Goal: Find specific page/section: Find specific page/section

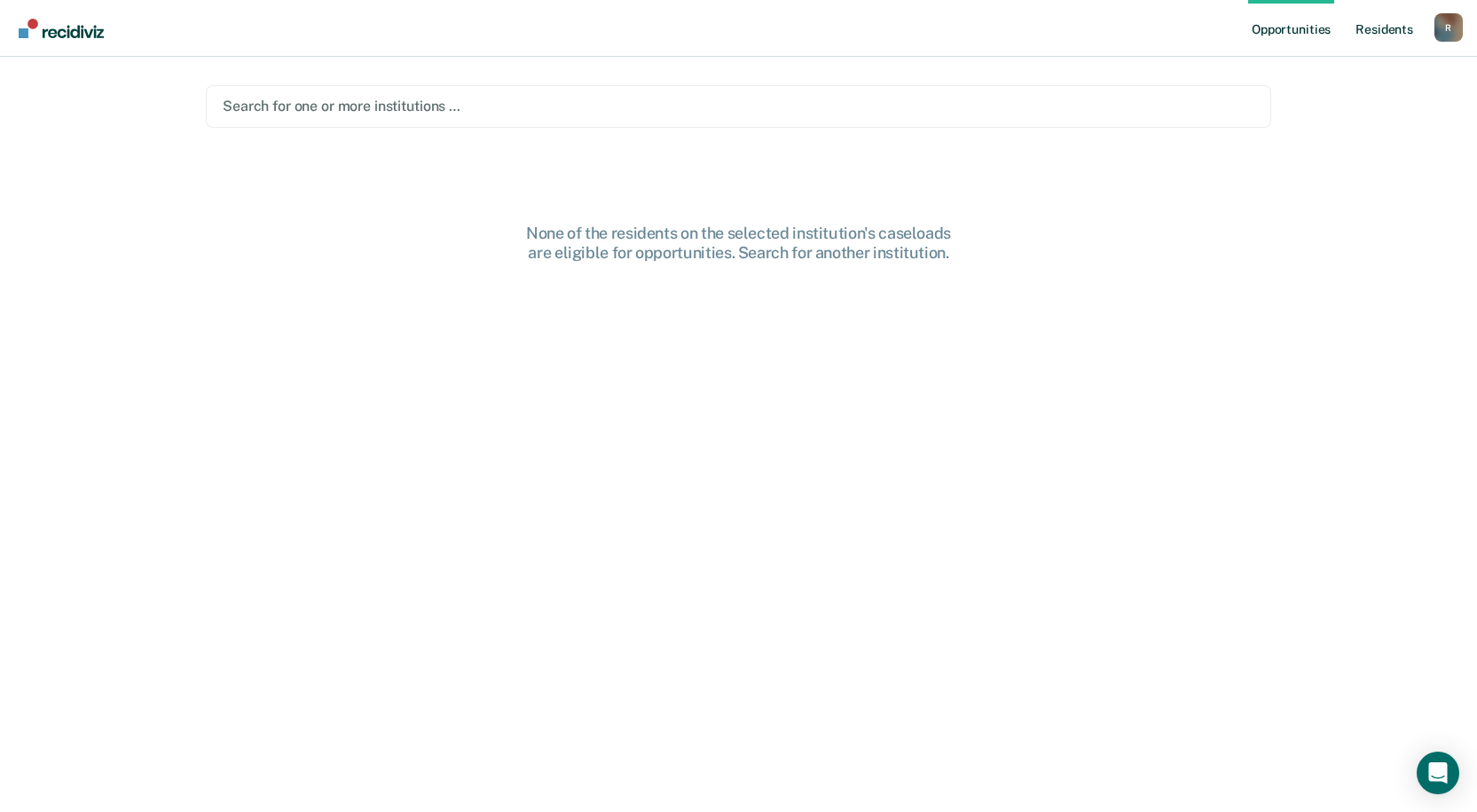
click at [1368, 31] on link "Resident s" at bounding box center [1384, 28] width 65 height 57
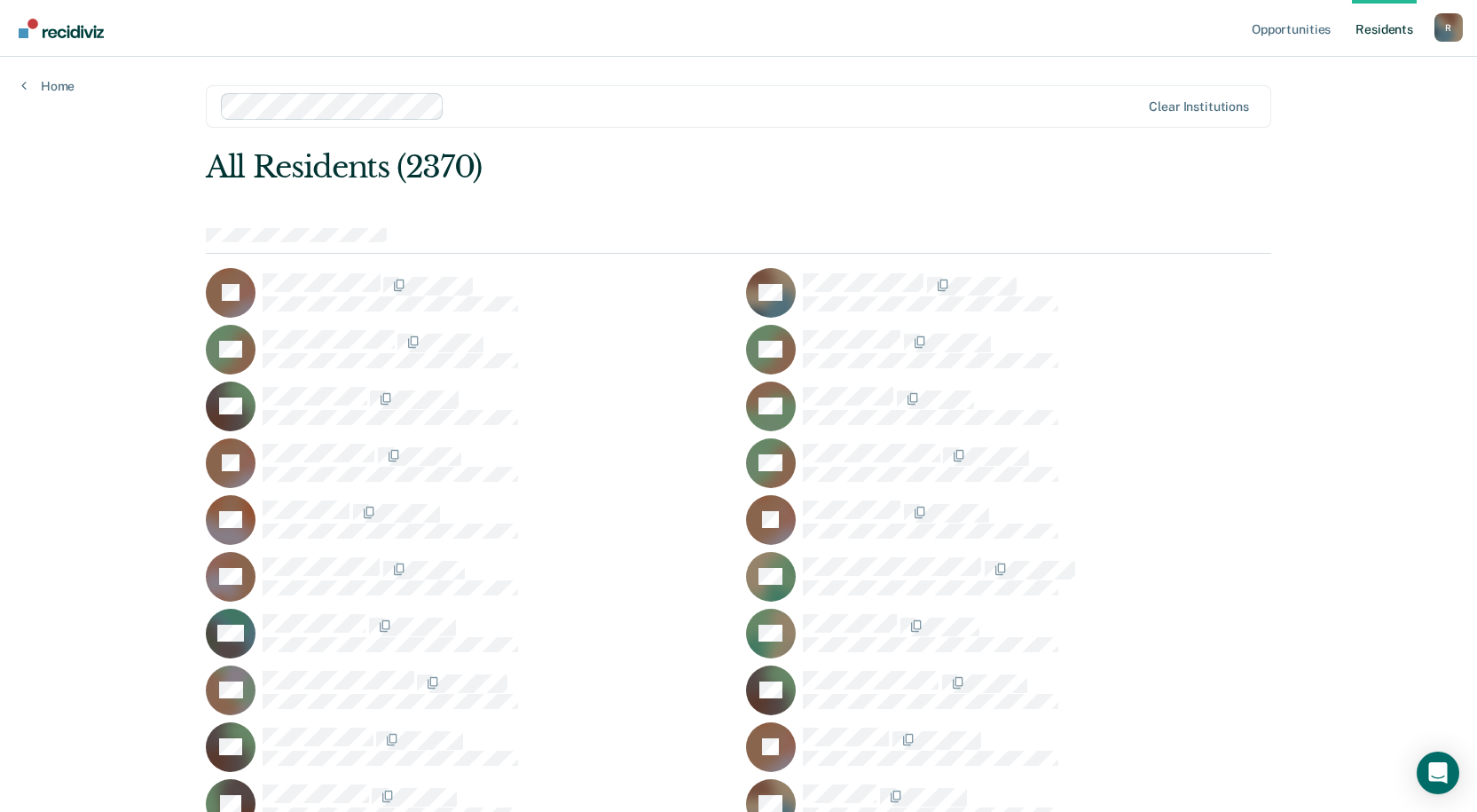
click at [1380, 27] on link "Resident s" at bounding box center [1384, 28] width 65 height 57
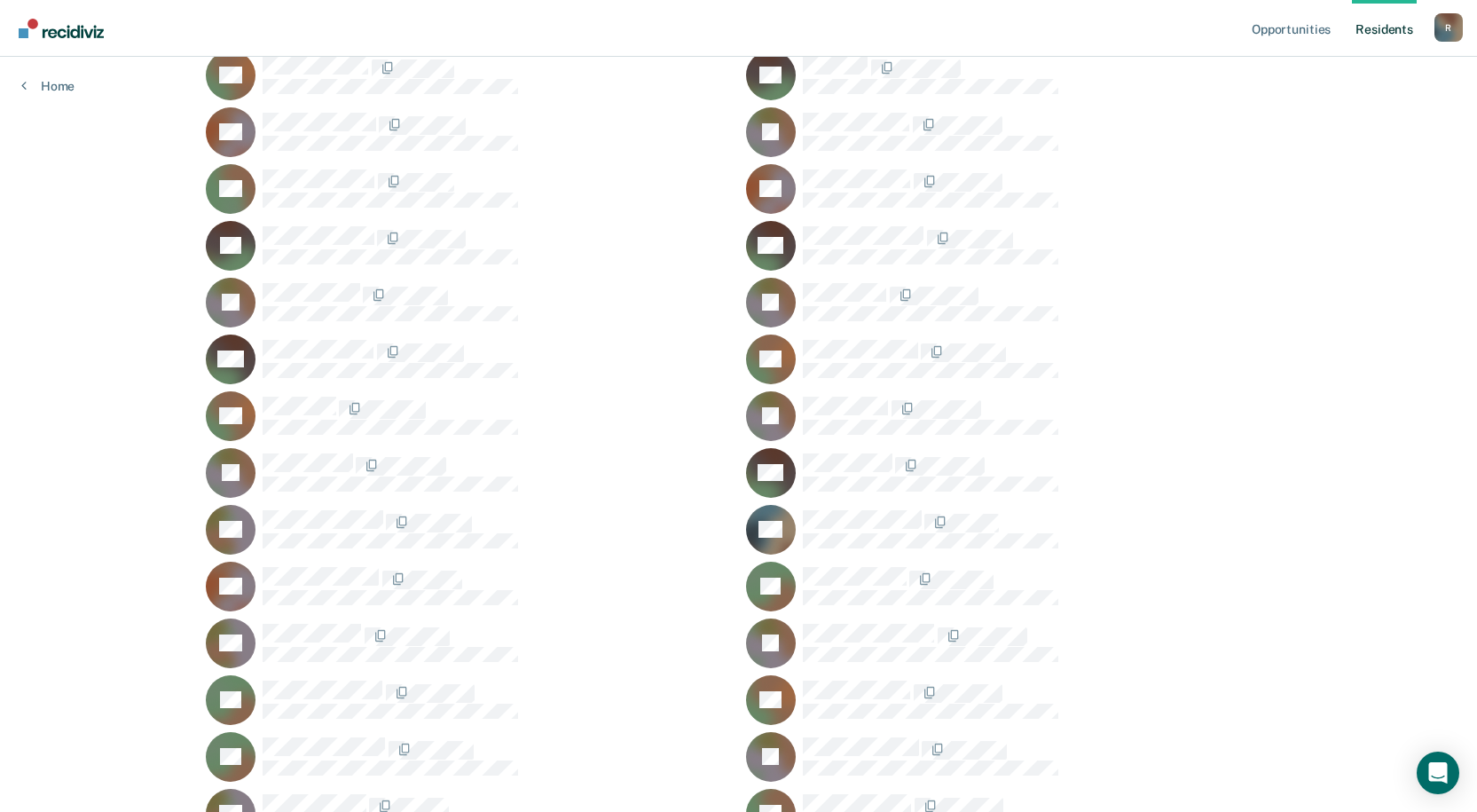
scroll to position [13331, 0]
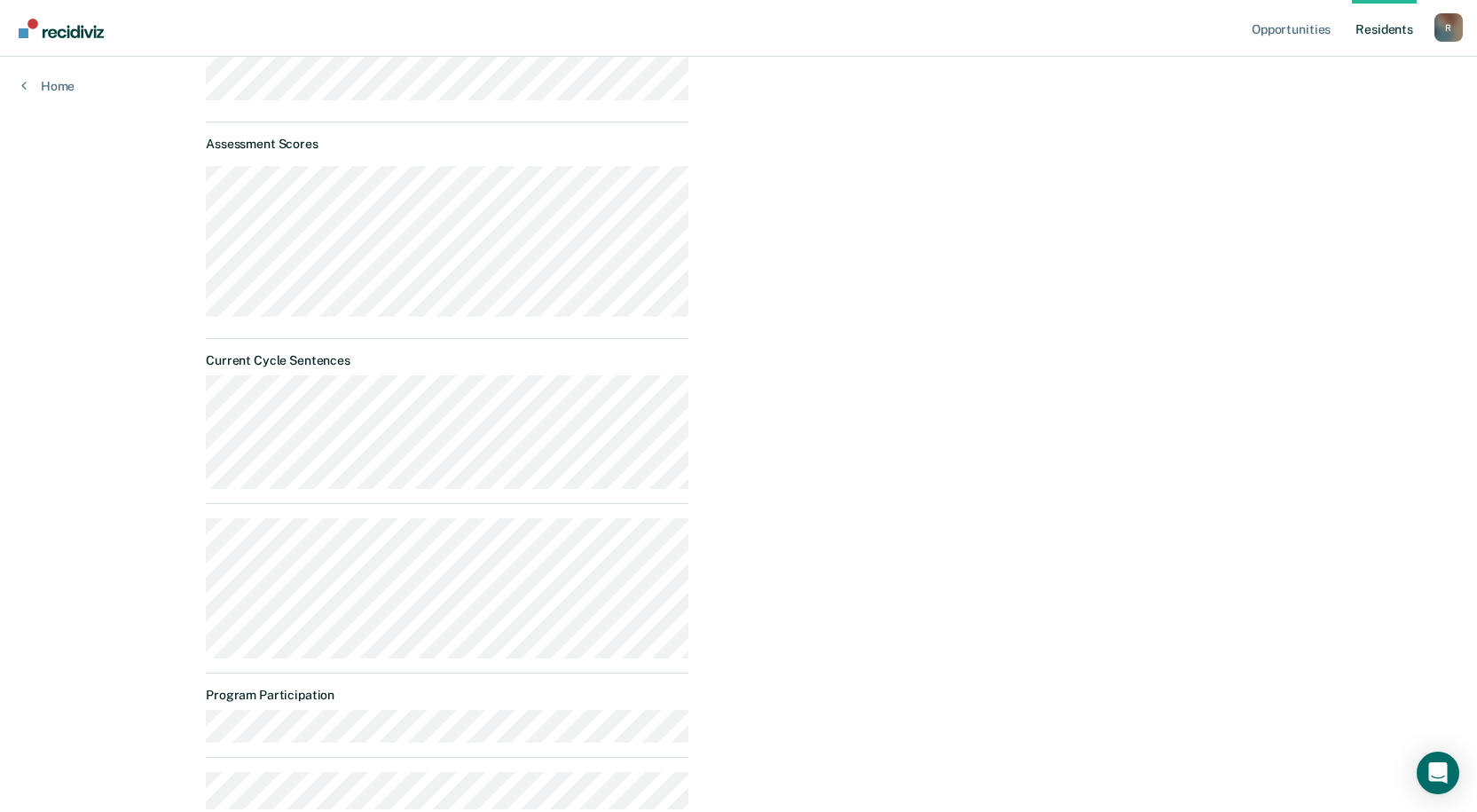
scroll to position [459, 0]
